Goal: Check status: Check status

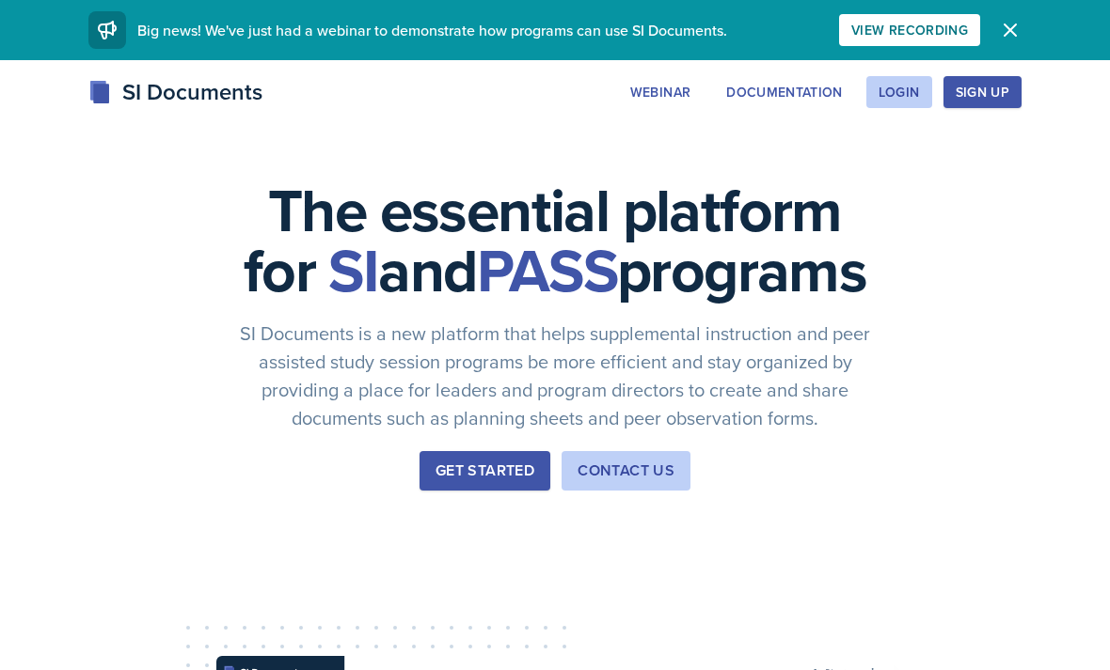
click at [909, 102] on button "Login" at bounding box center [899, 92] width 66 height 32
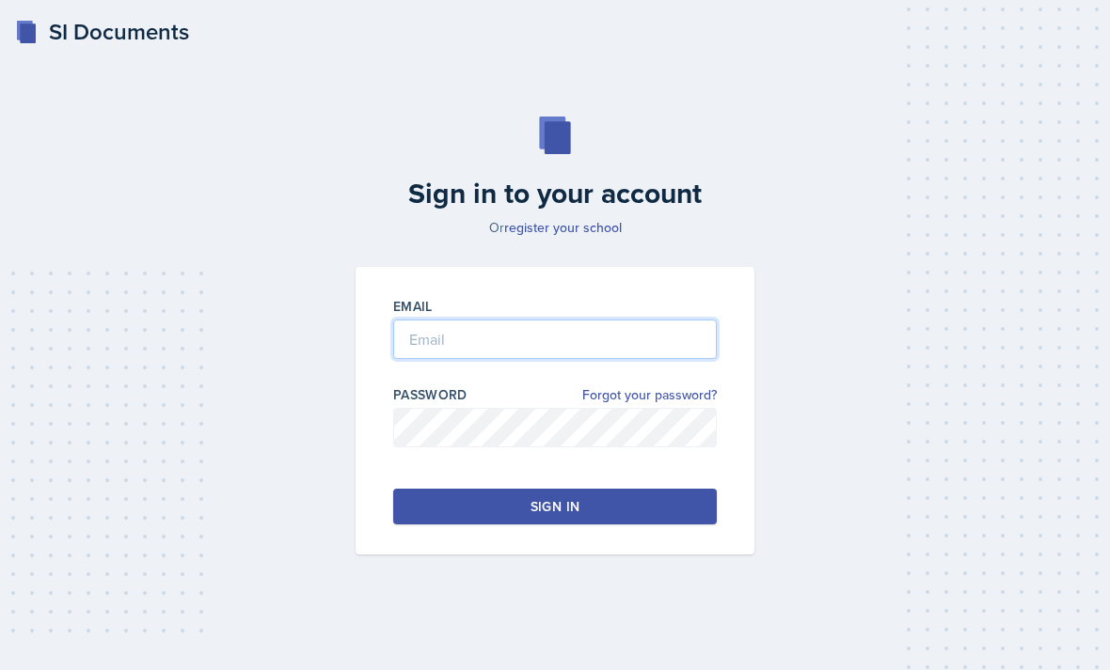
click at [623, 351] on input "email" at bounding box center [554, 339] width 323 height 39
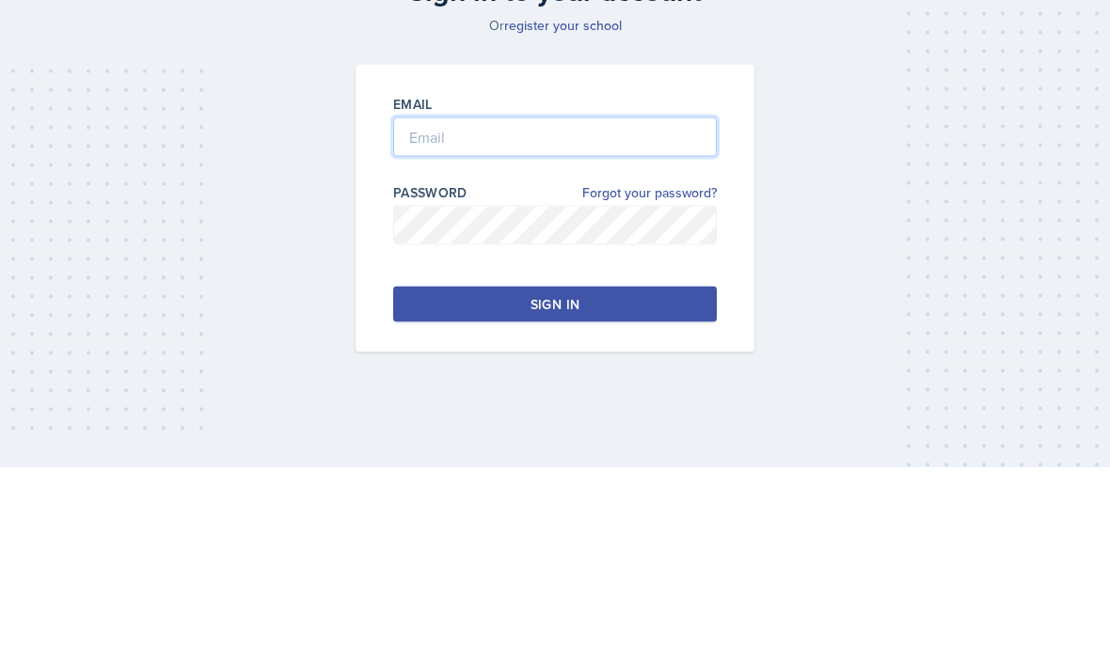
type input "[EMAIL_ADDRESS][DOMAIN_NAME]"
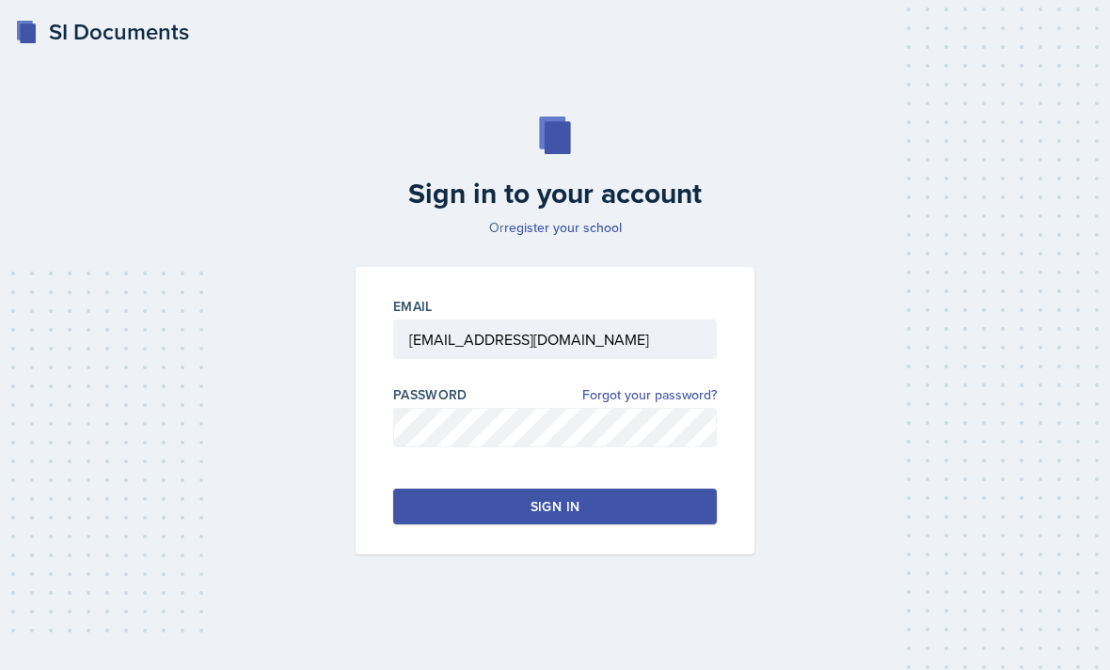
click at [591, 489] on button "Sign in" at bounding box center [554, 507] width 323 height 36
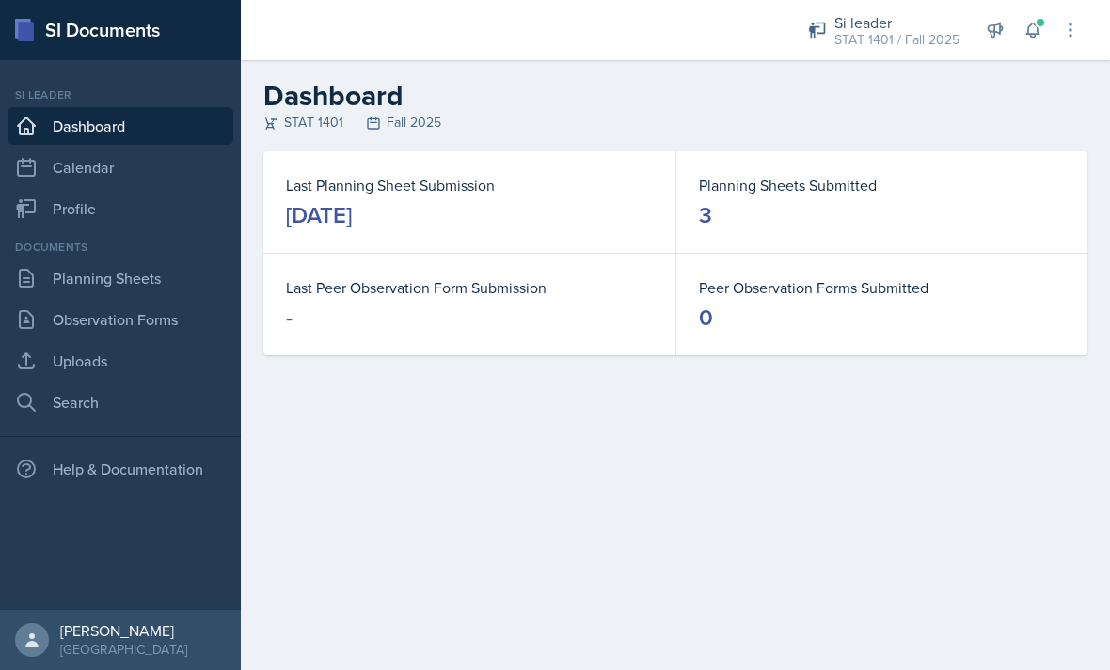
click at [199, 287] on link "Planning Sheets" at bounding box center [121, 279] width 226 height 38
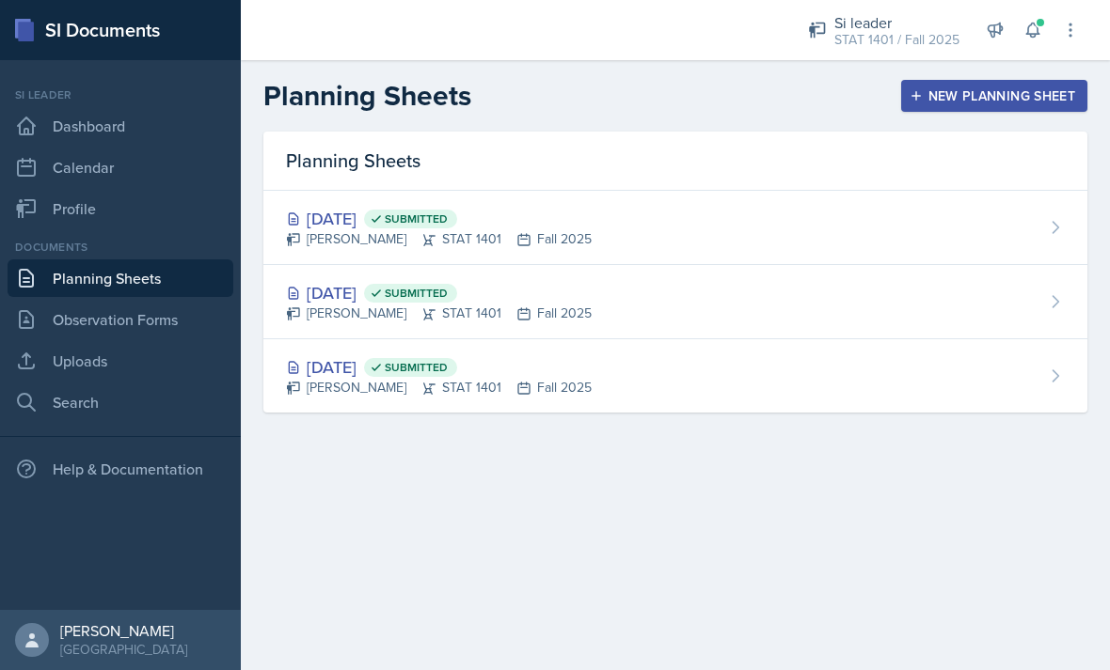
click at [1045, 27] on button at bounding box center [1033, 30] width 34 height 34
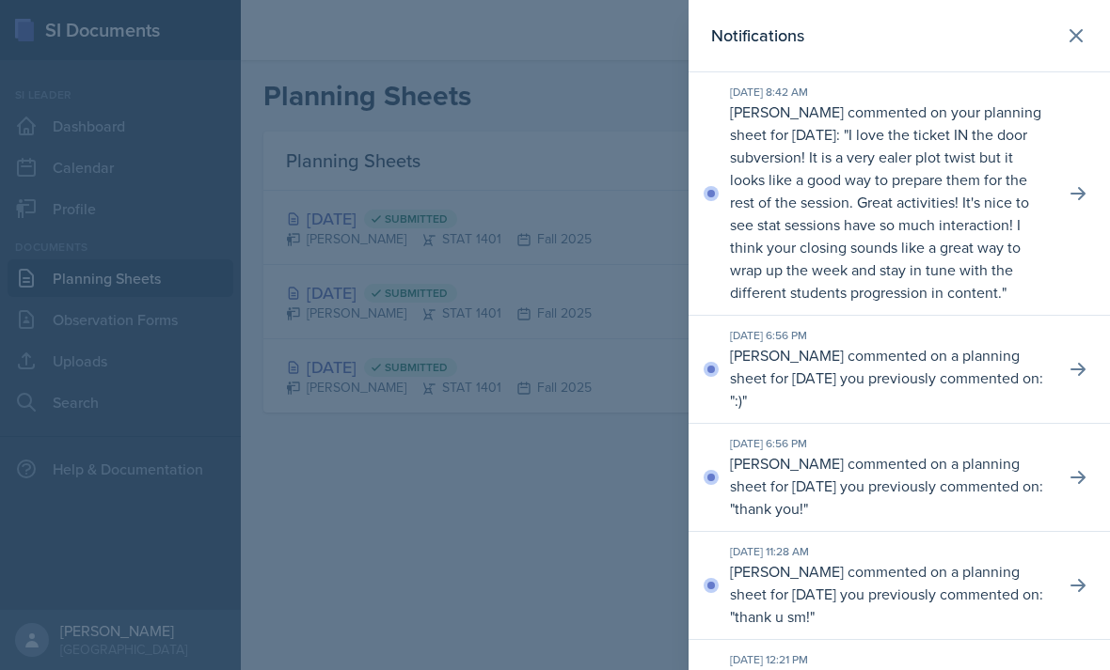
click at [948, 248] on p "I love the ticket IN the door subversion! It is a very ealer plot twist but it …" at bounding box center [879, 213] width 299 height 179
click at [593, 453] on div at bounding box center [555, 335] width 1110 height 670
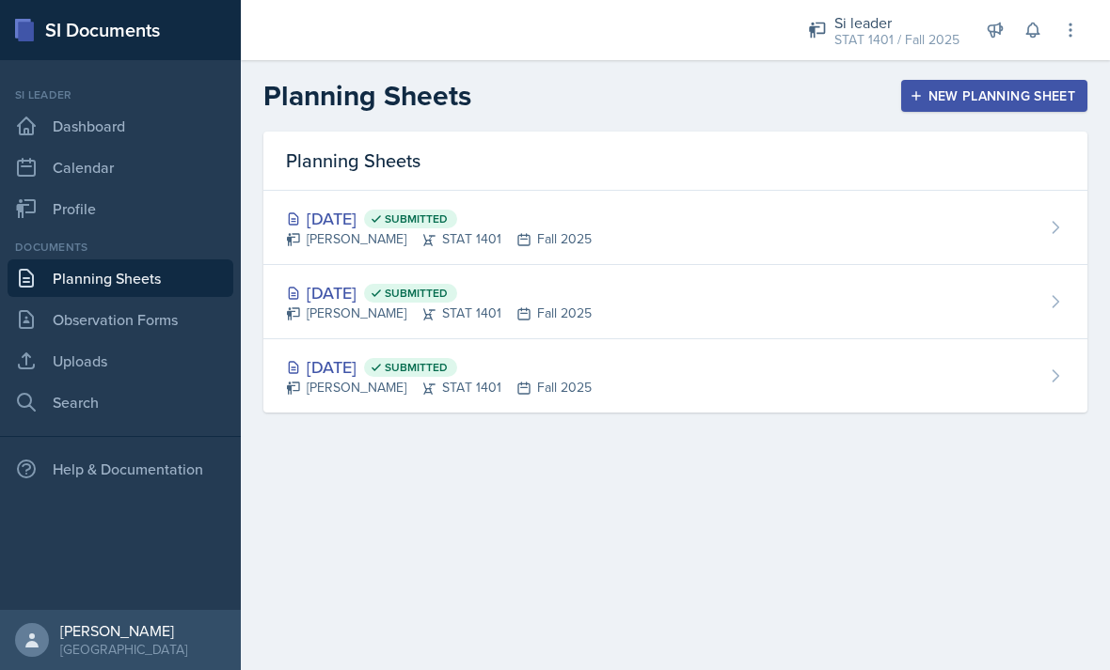
click at [711, 292] on div "[DATE] Submitted [PERSON_NAME] STAT 1401 Fall 2025" at bounding box center [675, 302] width 824 height 74
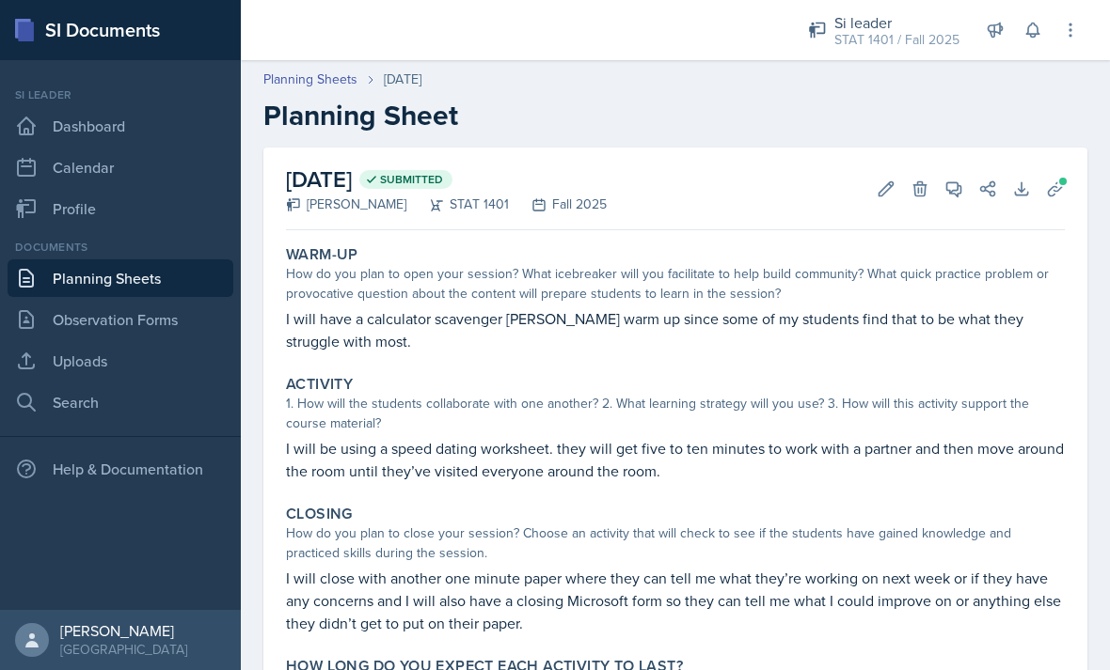
click at [206, 276] on link "Planning Sheets" at bounding box center [121, 279] width 226 height 38
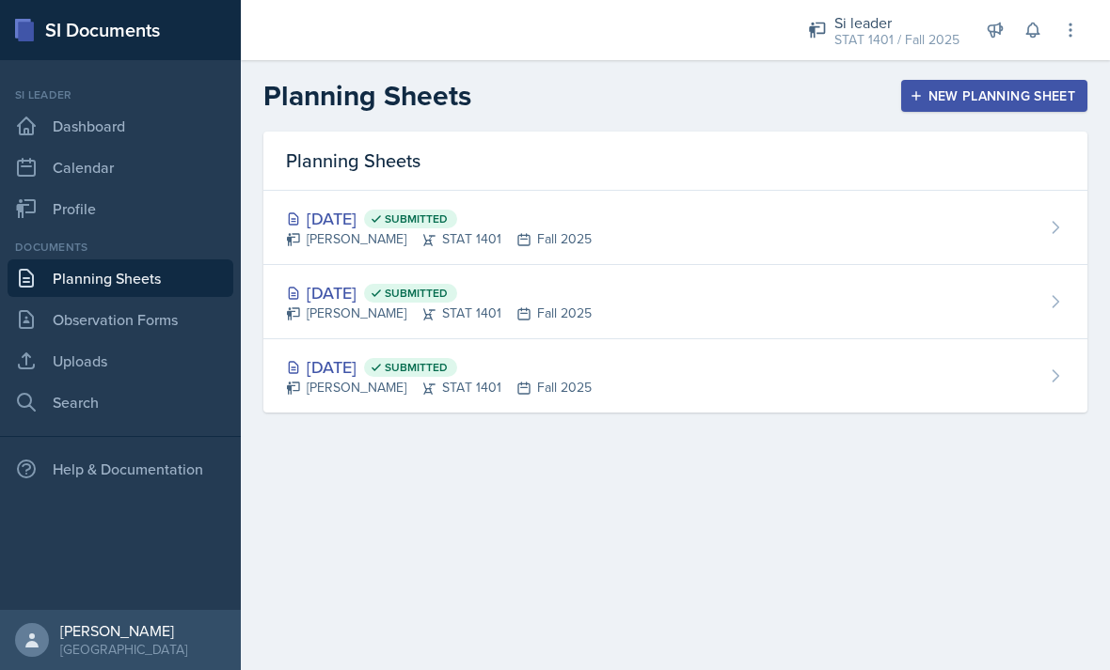
click at [550, 233] on div "[PERSON_NAME] STAT 1401 Fall 2025" at bounding box center [439, 239] width 306 height 20
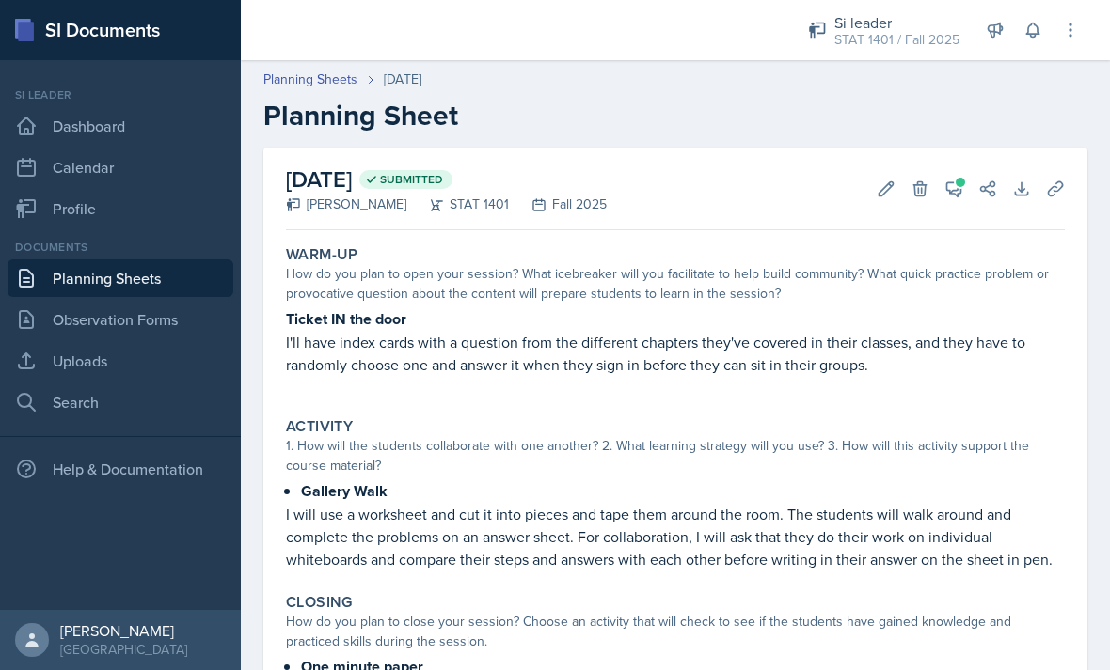
click at [954, 184] on icon at bounding box center [953, 189] width 19 height 19
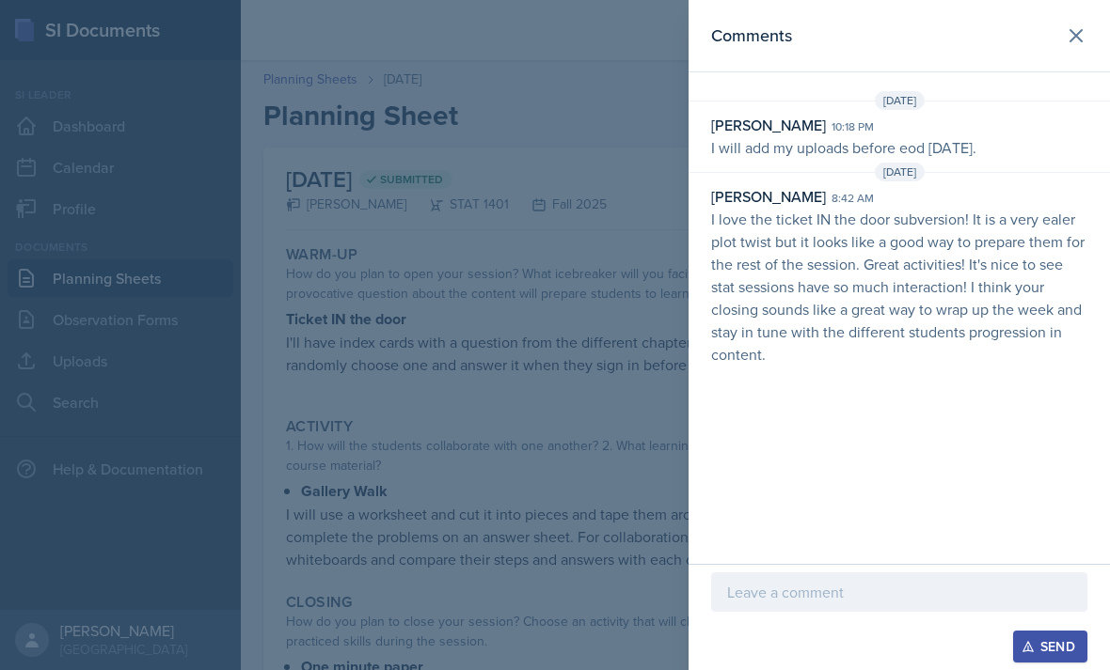
click at [1072, 28] on icon at bounding box center [1075, 35] width 23 height 23
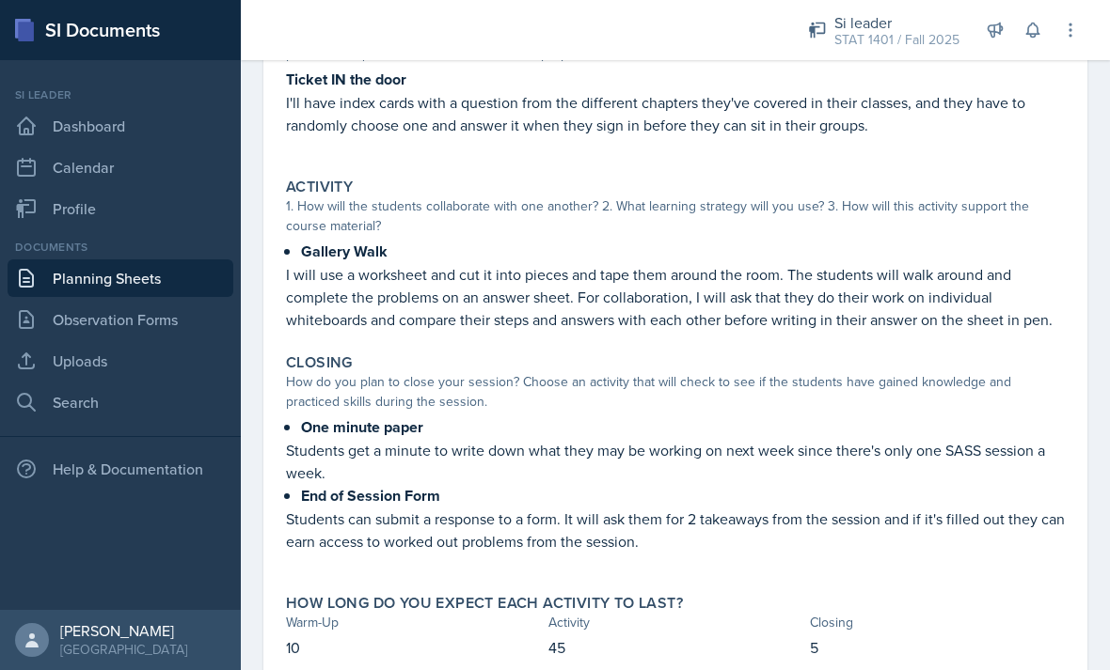
scroll to position [60, 0]
